Goal: Task Accomplishment & Management: Manage account settings

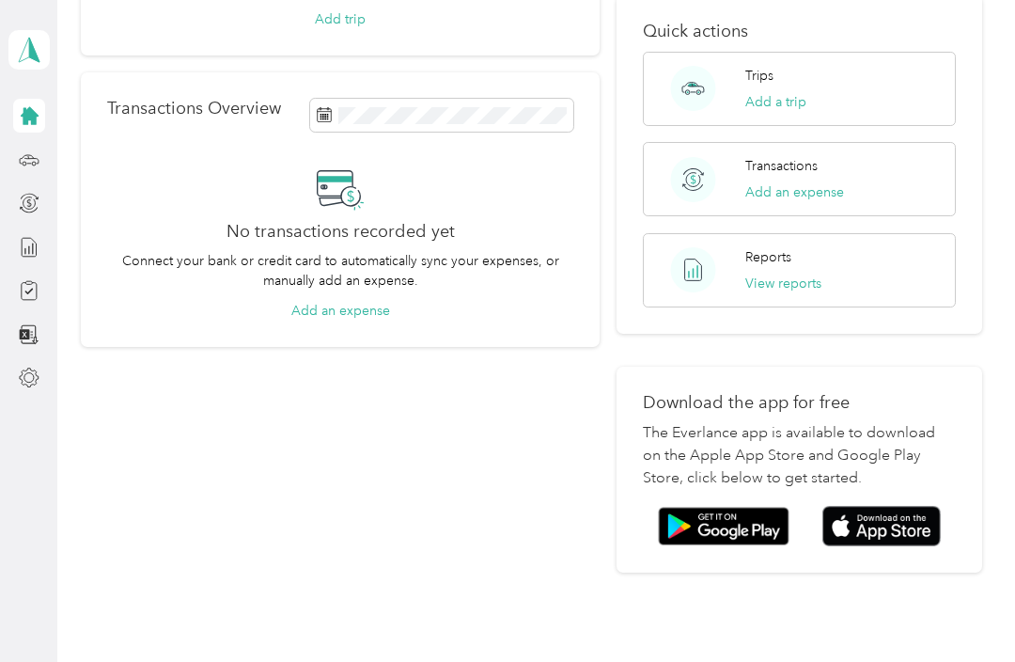
scroll to position [281, 0]
click at [29, 384] on icon at bounding box center [29, 377] width 21 height 21
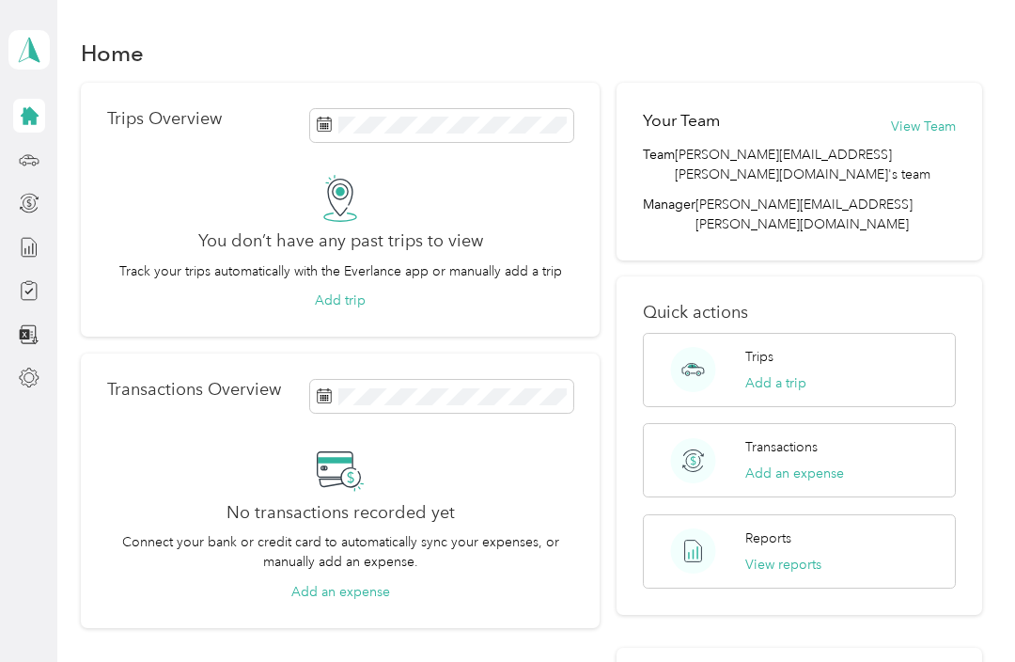
click at [34, 48] on polygon at bounding box center [34, 49] width 10 height 24
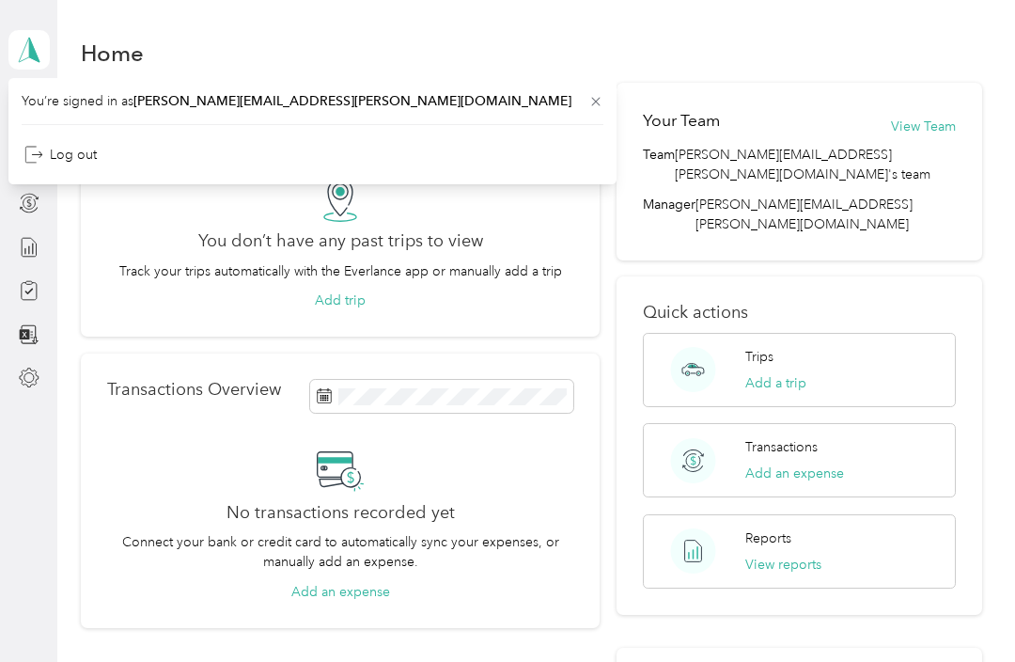
click at [355, 95] on div "You’re signed in as [PERSON_NAME][EMAIL_ADDRESS][PERSON_NAME][DOMAIN_NAME] Log …" at bounding box center [312, 131] width 608 height 106
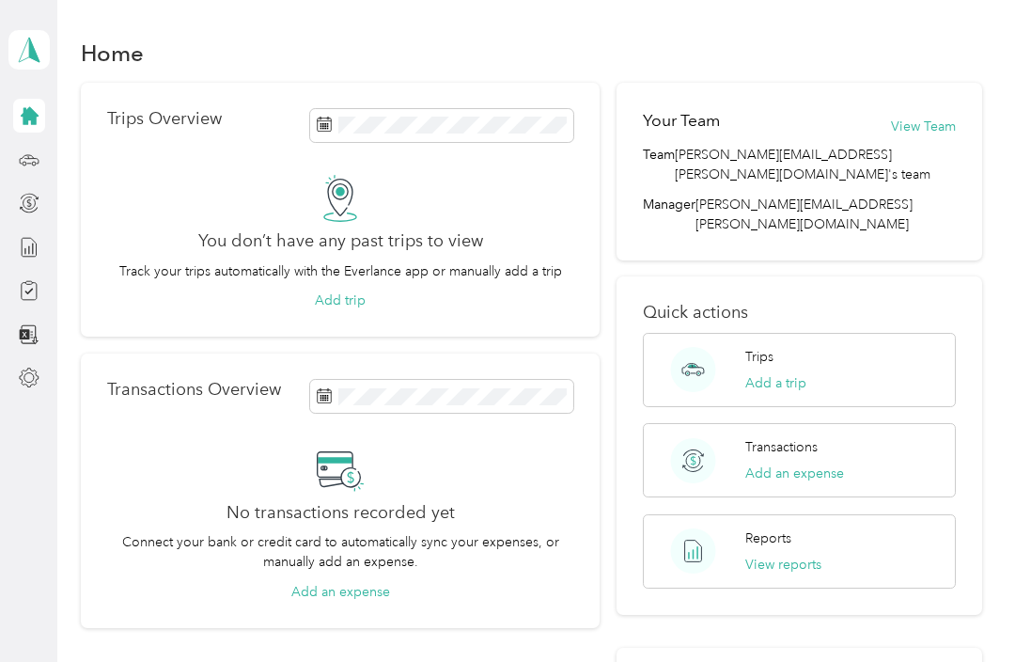
click at [36, 124] on icon at bounding box center [30, 116] width 18 height 18
click at [934, 127] on button "View Team" at bounding box center [923, 127] width 65 height 20
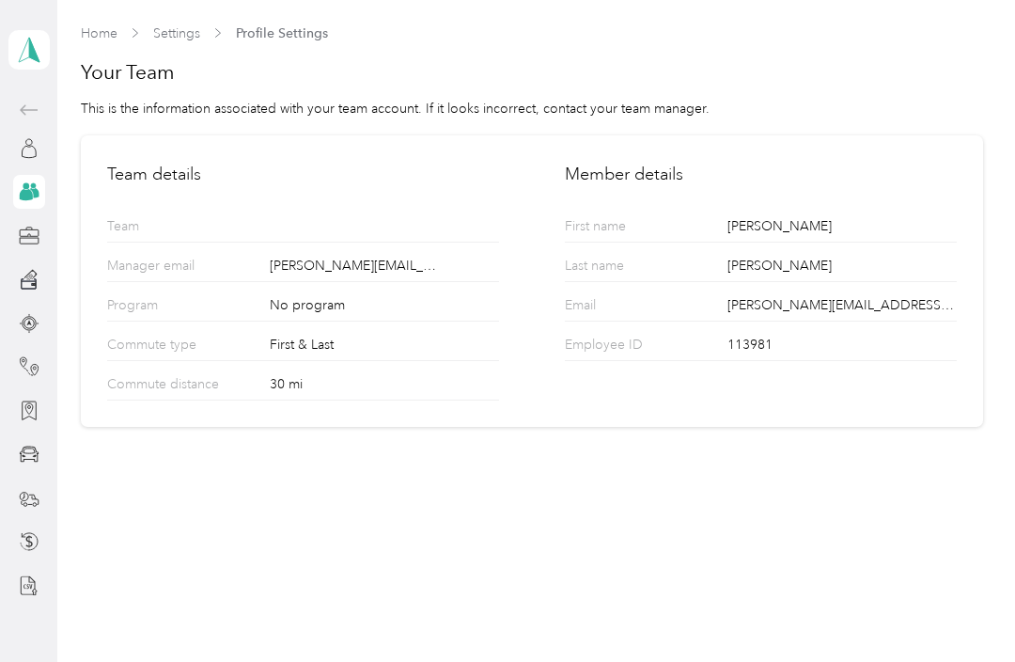
click at [188, 37] on link "Settings" at bounding box center [176, 33] width 47 height 16
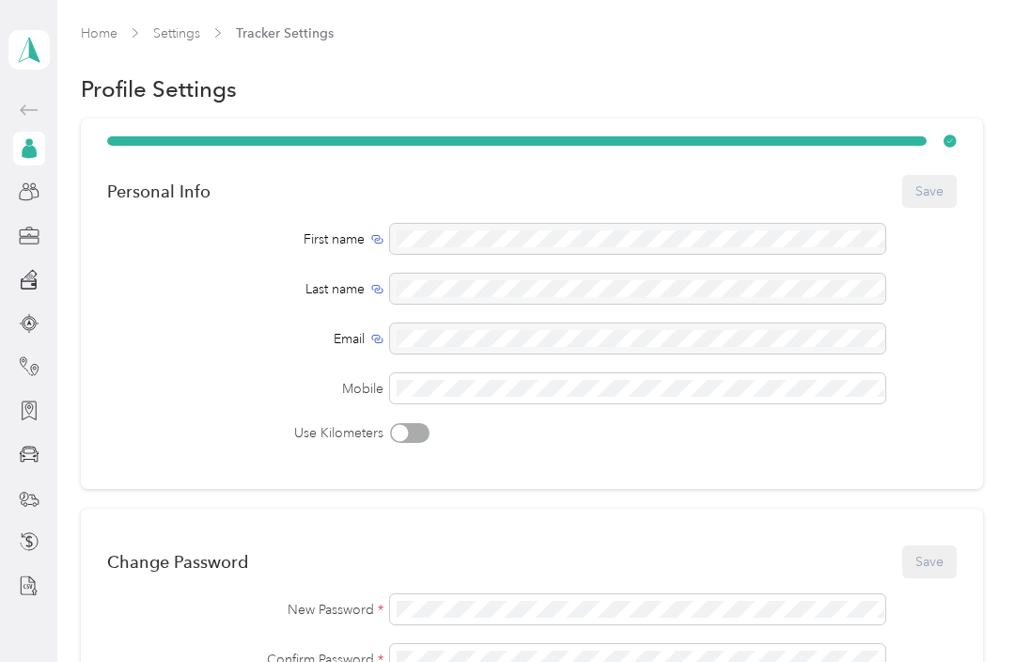
click at [33, 578] on icon at bounding box center [29, 585] width 21 height 21
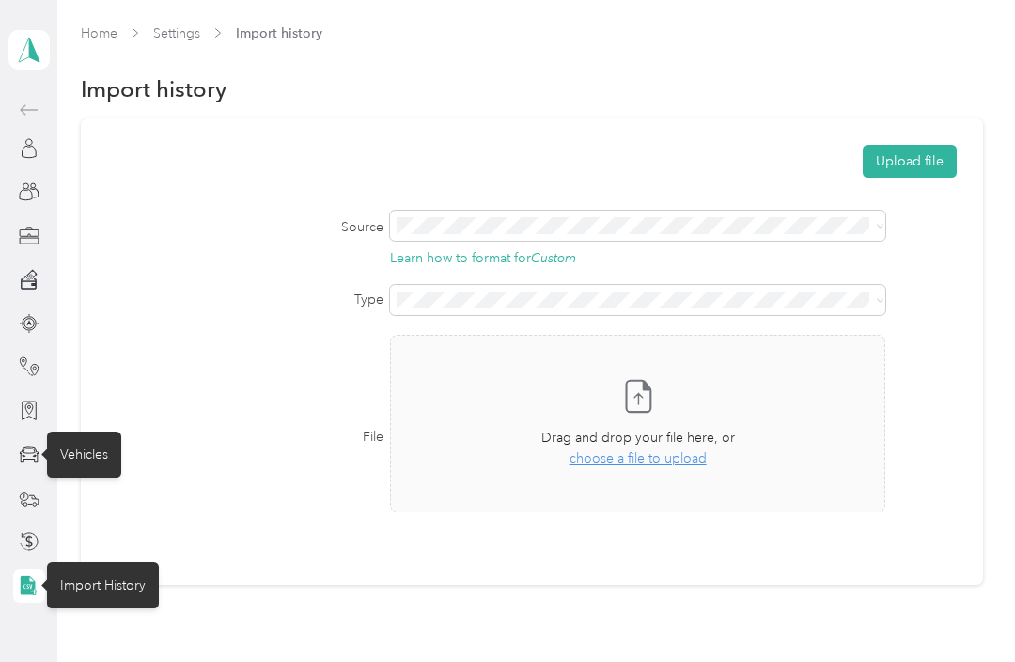
click at [101, 461] on div "Vehicles" at bounding box center [84, 454] width 74 height 46
click at [100, 461] on div "Vehicles" at bounding box center [84, 454] width 74 height 46
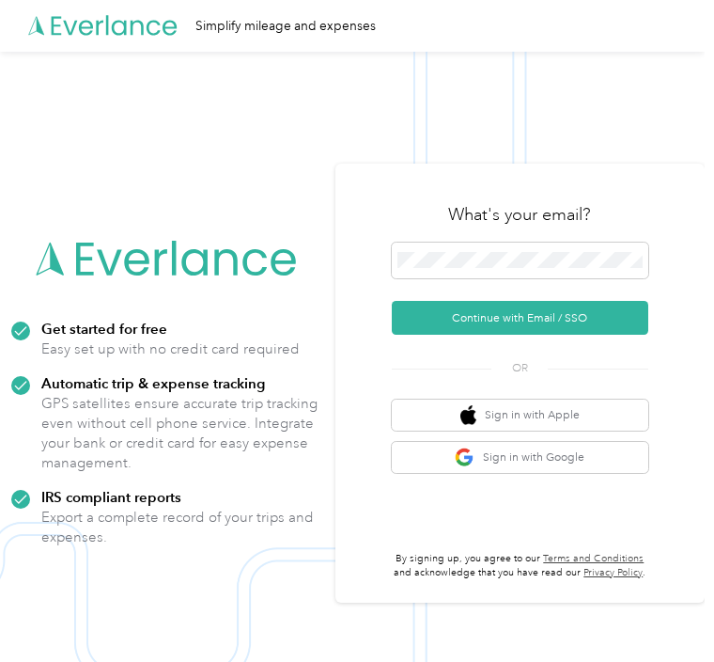
scroll to position [24, 0]
